Goal: Communication & Community: Participate in discussion

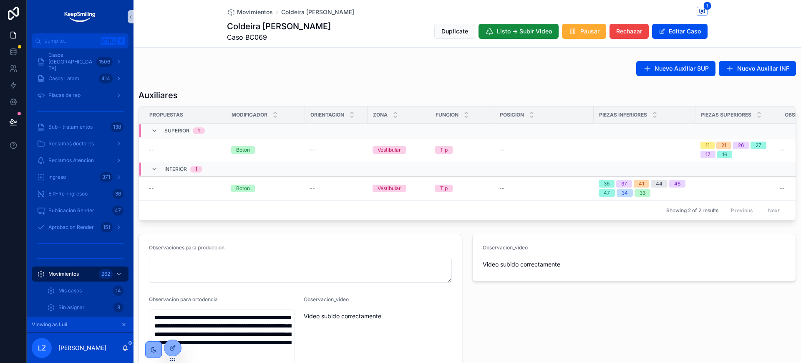
scroll to position [104, 0]
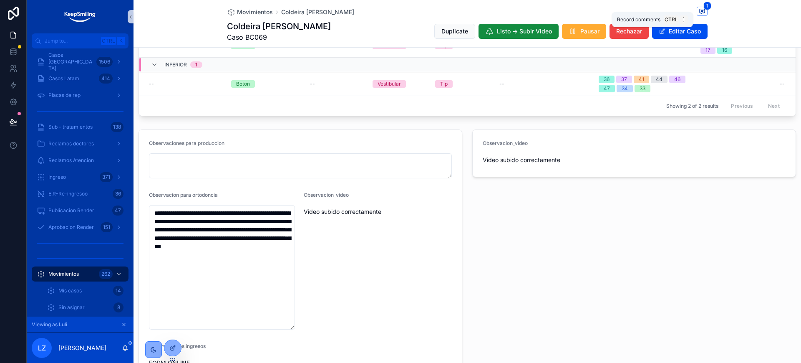
click at [700, 11] on icon "scrollable content" at bounding box center [702, 11] width 5 height 5
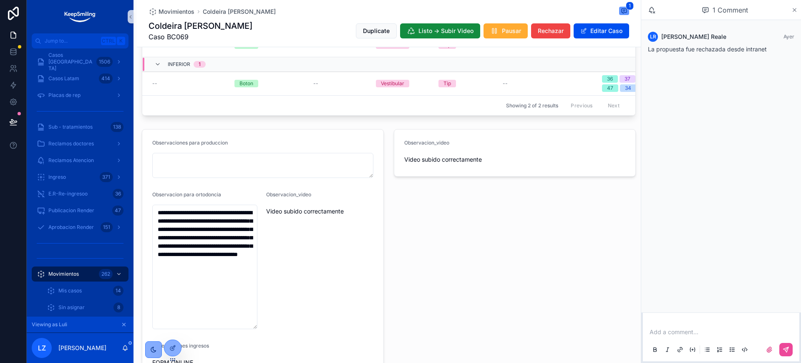
click at [795, 7] on icon "scrollable content" at bounding box center [795, 10] width 6 height 7
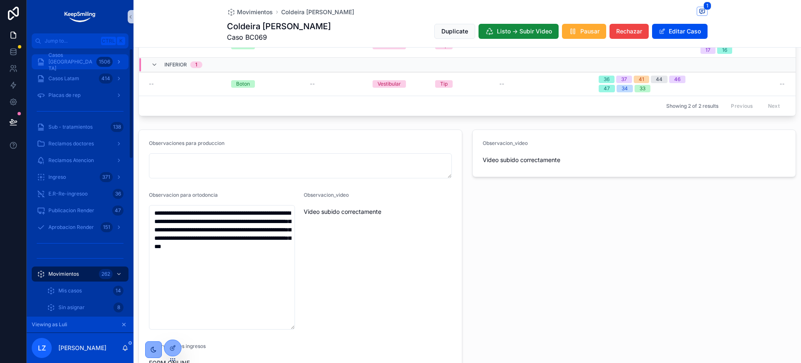
click at [65, 58] on div "Casos [GEOGRAPHIC_DATA] 1506" at bounding box center [80, 61] width 87 height 13
